Goal: Information Seeking & Learning: Learn about a topic

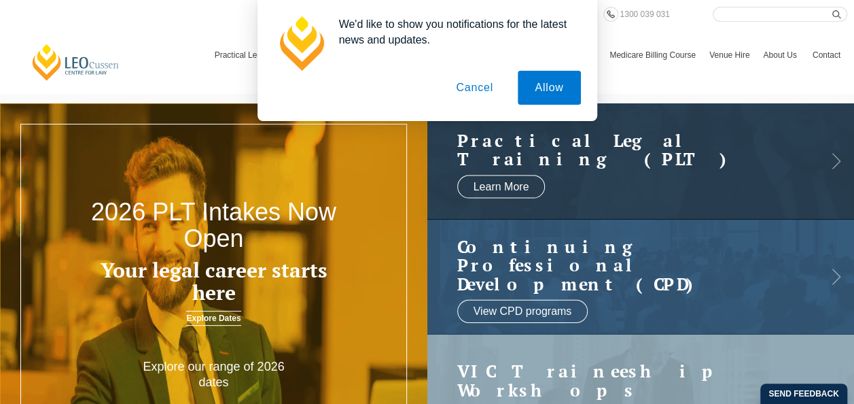
click at [458, 86] on button "Cancel" at bounding box center [474, 88] width 71 height 34
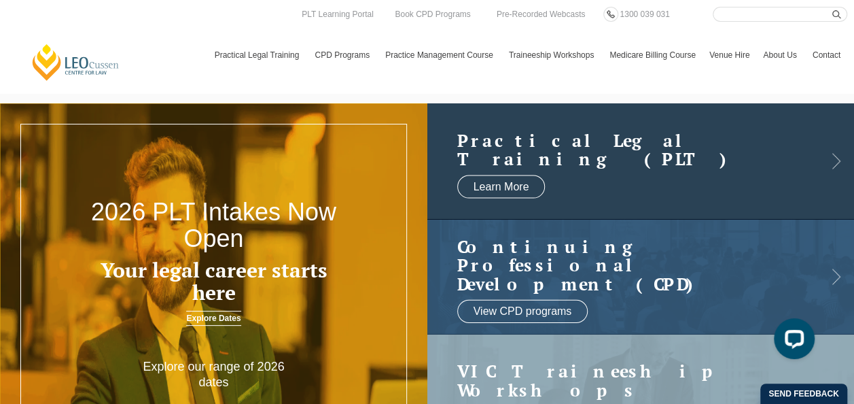
click at [613, 165] on h2 "Practical Legal Training (PLT)" at bounding box center [627, 148] width 340 height 37
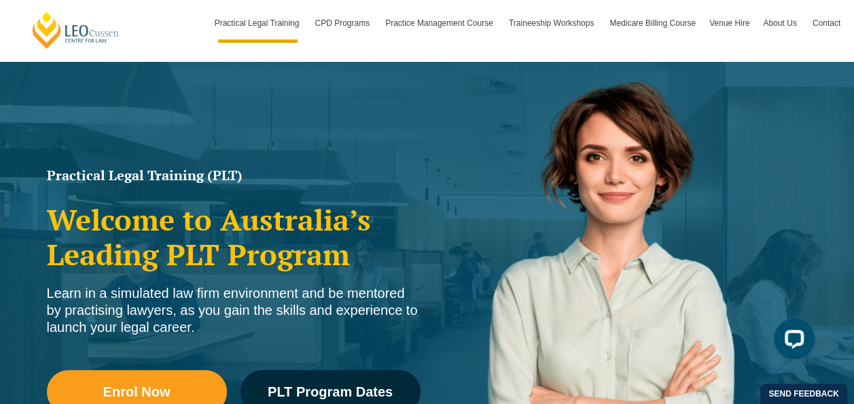
scroll to position [290, 0]
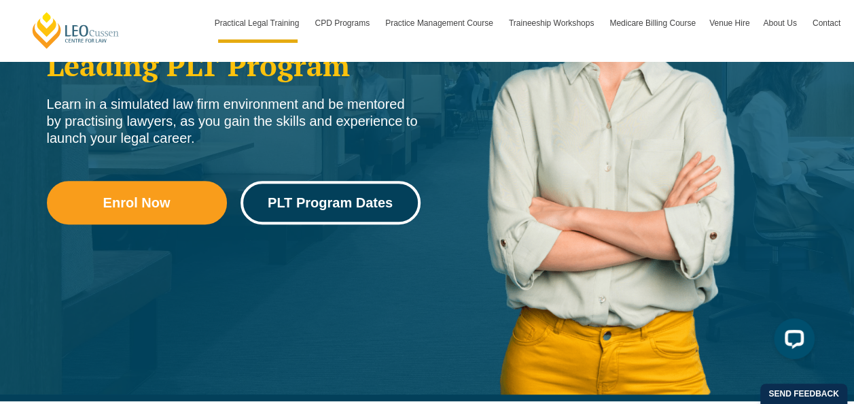
click at [338, 204] on span "PLT Program Dates" at bounding box center [330, 203] width 125 height 14
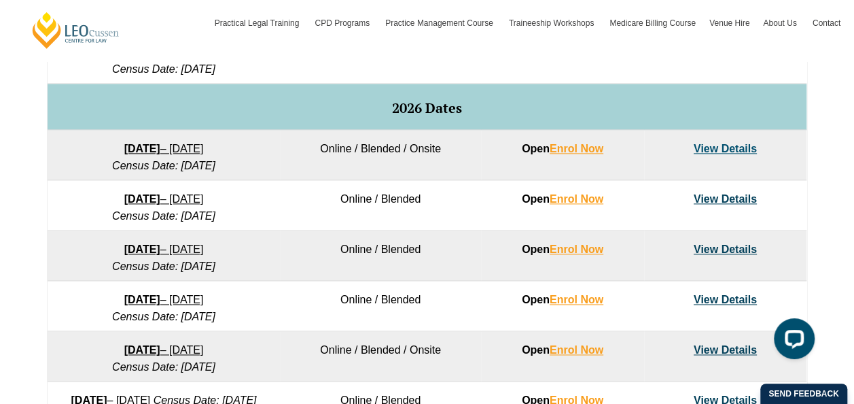
scroll to position [818, 0]
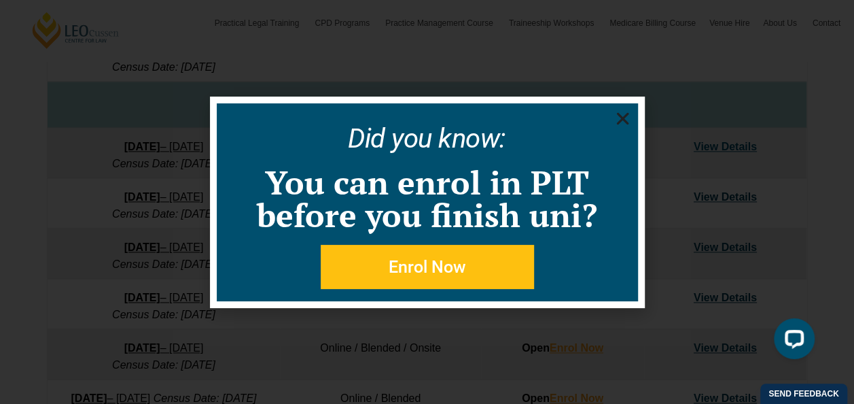
click at [624, 114] on icon "Close" at bounding box center [622, 118] width 17 height 17
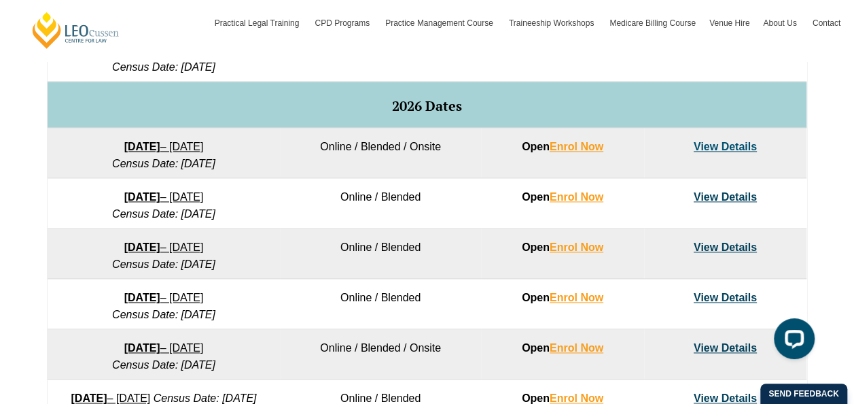
click at [737, 152] on link "View Details" at bounding box center [725, 147] width 63 height 12
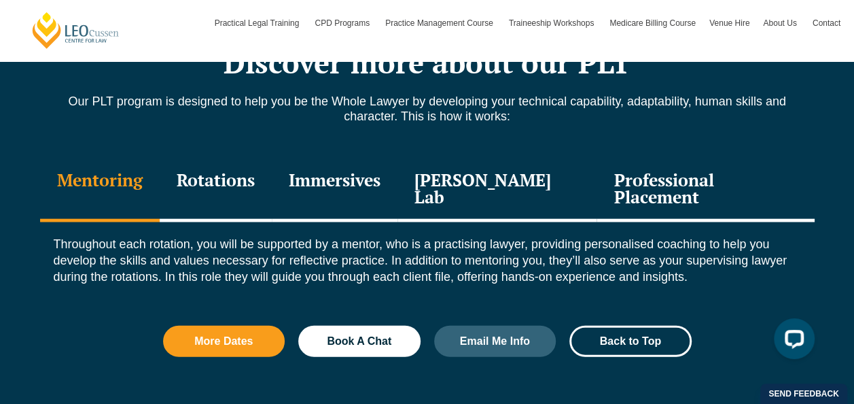
scroll to position [1507, 0]
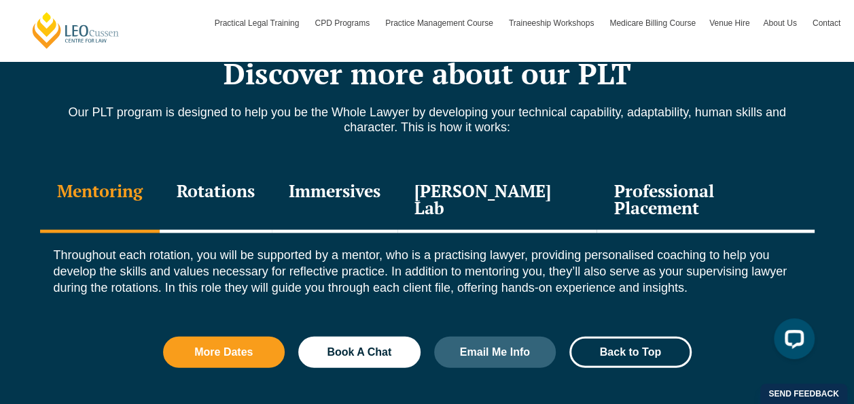
click at [258, 182] on div "Rotations" at bounding box center [216, 200] width 112 height 65
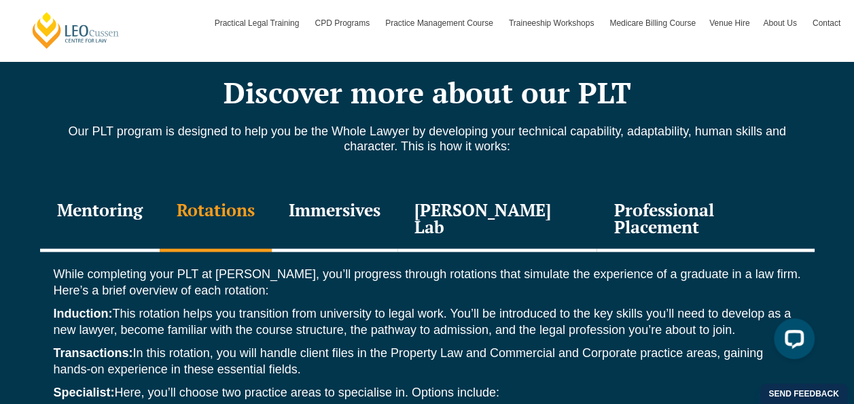
scroll to position [1487, 0]
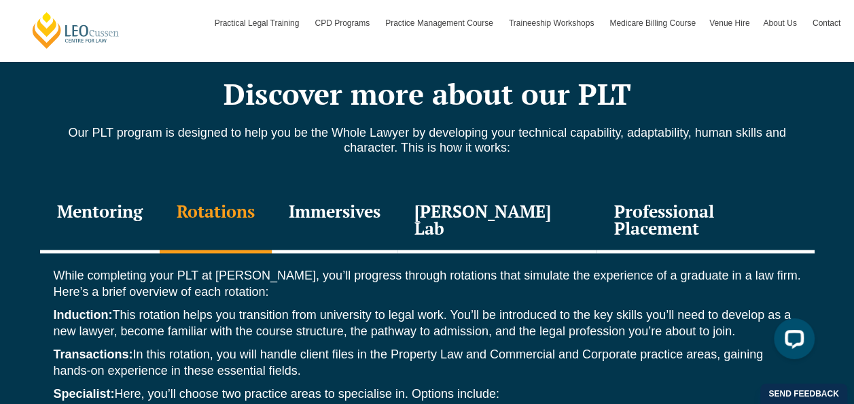
click at [361, 211] on div "Immersives" at bounding box center [335, 221] width 126 height 65
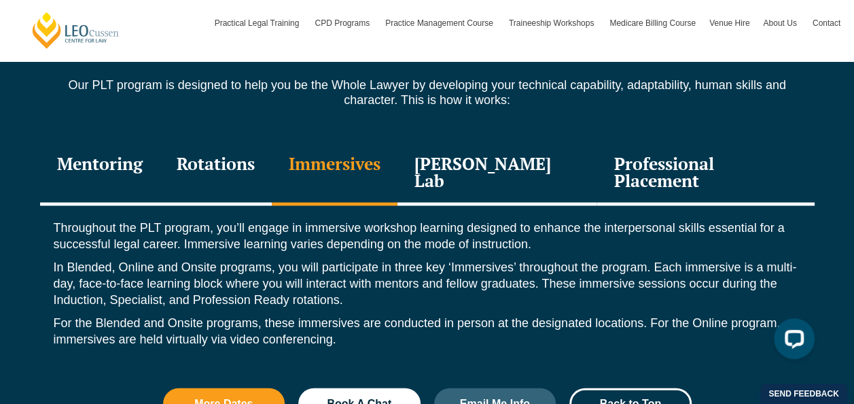
scroll to position [1535, 0]
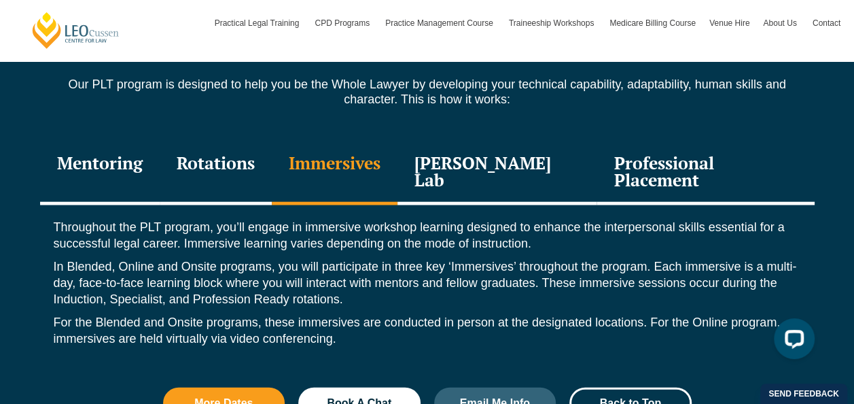
click at [494, 158] on div "Leo Justice Lab" at bounding box center [497, 173] width 200 height 65
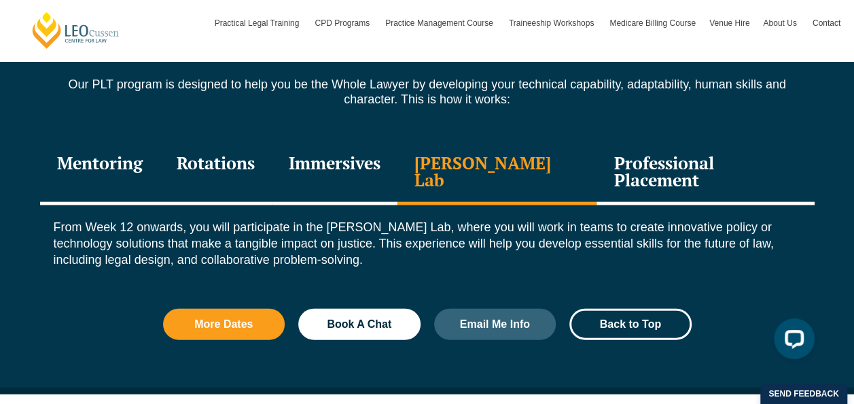
click at [629, 160] on div "Professional Placement" at bounding box center [704, 173] width 217 height 65
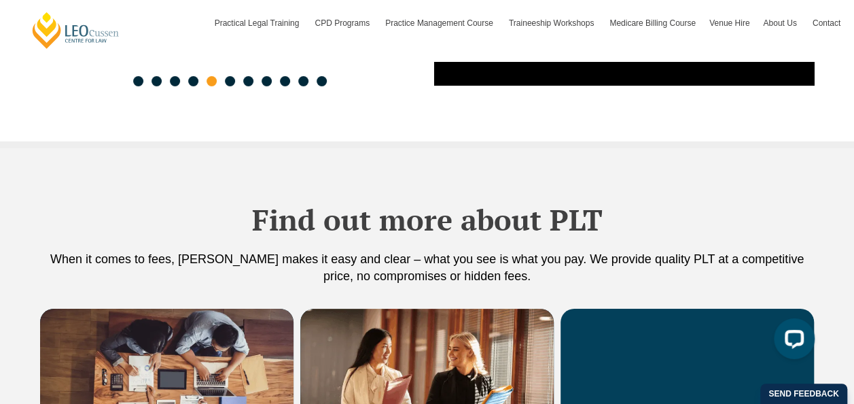
scroll to position [2463, 0]
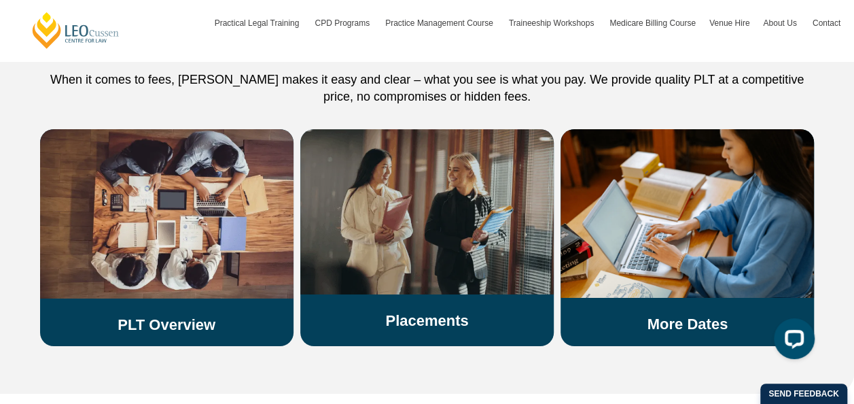
click at [467, 278] on div "Placements" at bounding box center [426, 229] width 253 height 200
click at [452, 312] on link "Placements" at bounding box center [426, 320] width 83 height 17
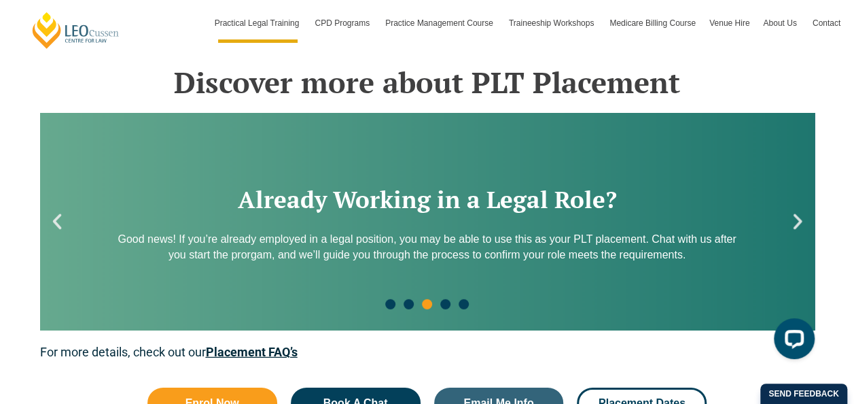
scroll to position [1857, 0]
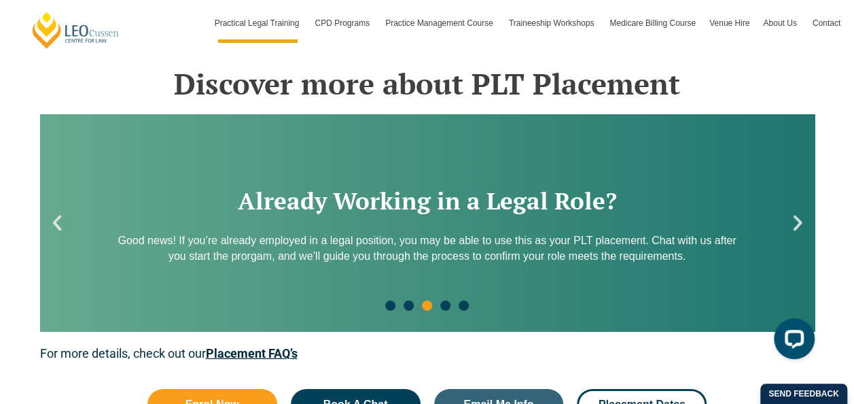
click at [454, 207] on h2 "Already Working in a Legal Role?" at bounding box center [428, 201] width 620 height 24
click at [470, 235] on p "Good news! If you’re already employed in a legal position, you may be able to u…" at bounding box center [428, 248] width 620 height 31
click at [807, 219] on div "Already Working in a Legal Role? Good news! If you’re already employed in a leg…" at bounding box center [427, 222] width 774 height 217
click at [801, 221] on icon "Next slide" at bounding box center [797, 223] width 9 height 16
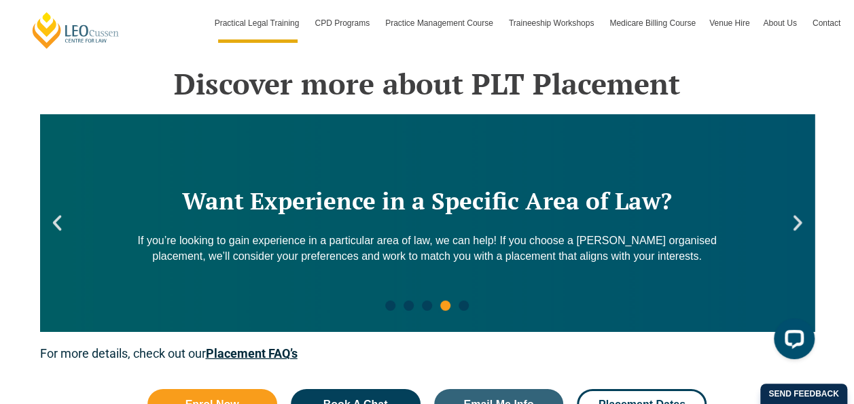
click at [54, 230] on icon "Previous slide" at bounding box center [57, 223] width 20 height 20
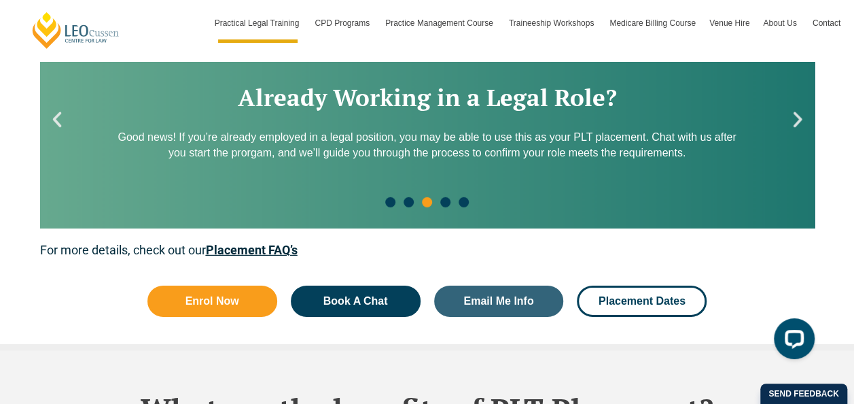
scroll to position [1966, 0]
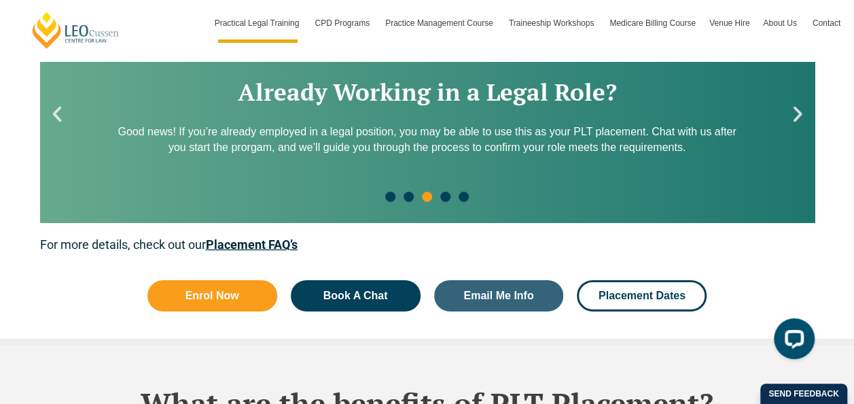
click at [260, 242] on link "Placement FAQ’s" at bounding box center [252, 244] width 92 height 14
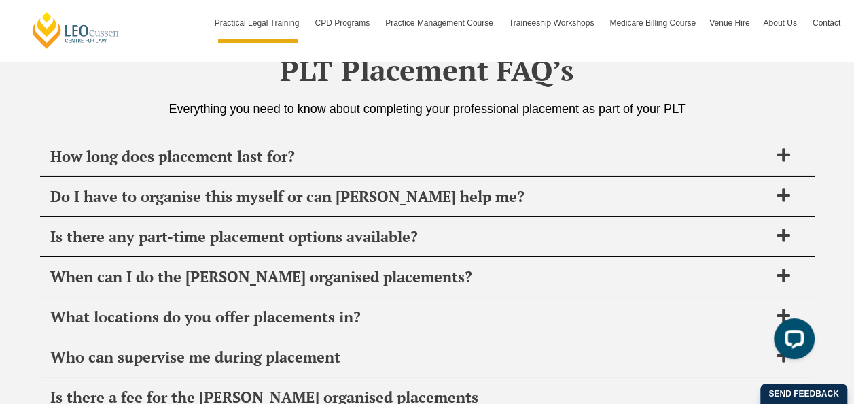
scroll to position [4795, 0]
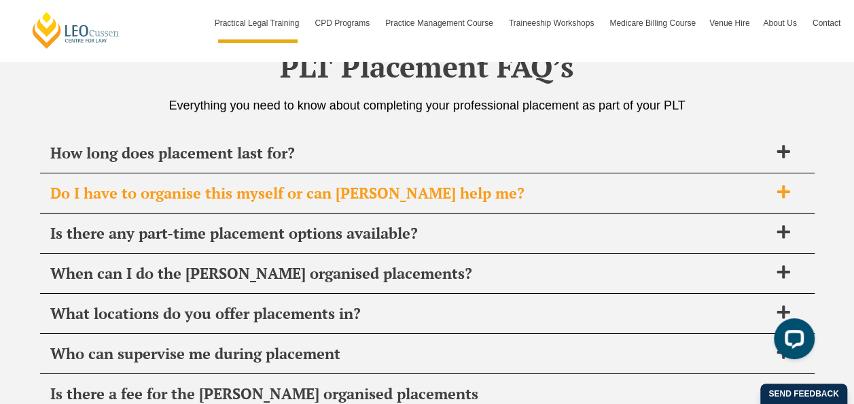
click at [346, 183] on span "Do I have to organise this myself or can Leo Cussen help me?" at bounding box center [409, 192] width 719 height 19
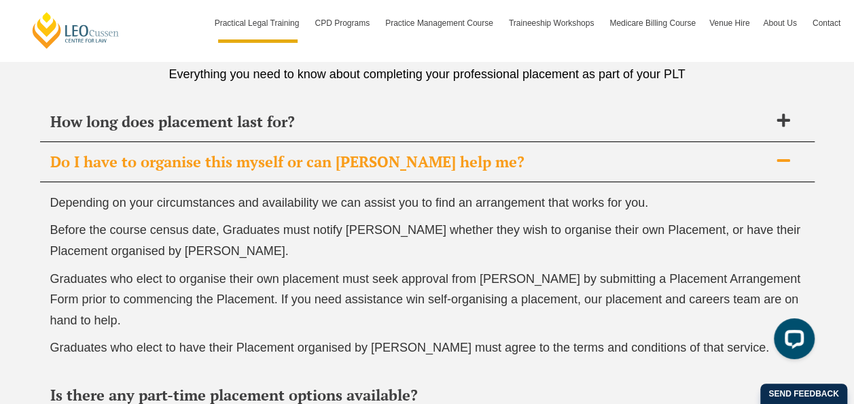
scroll to position [4829, 0]
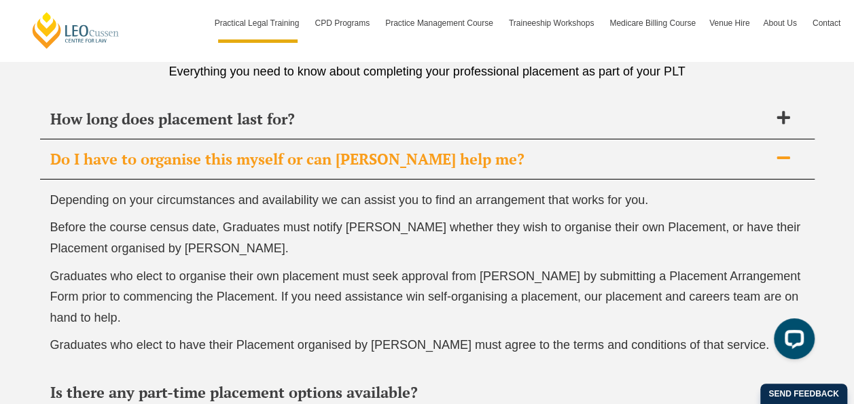
click at [373, 151] on span "Do I have to organise this myself or can Leo Cussen help me?" at bounding box center [409, 158] width 719 height 19
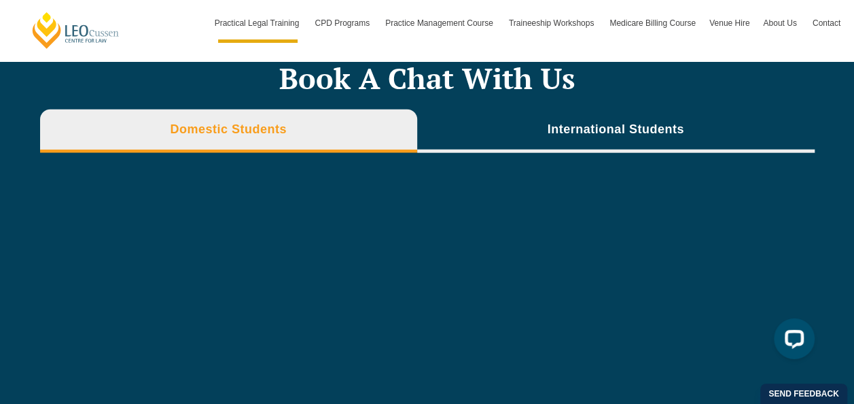
scroll to position [4148, 0]
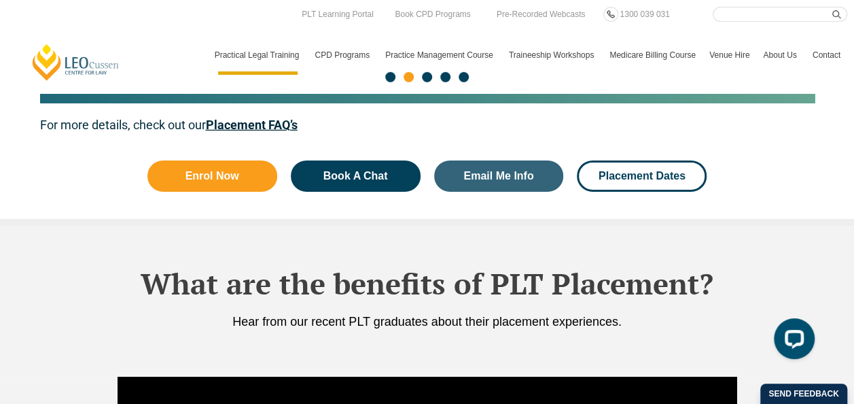
scroll to position [1966, 0]
